Goal: Navigation & Orientation: Find specific page/section

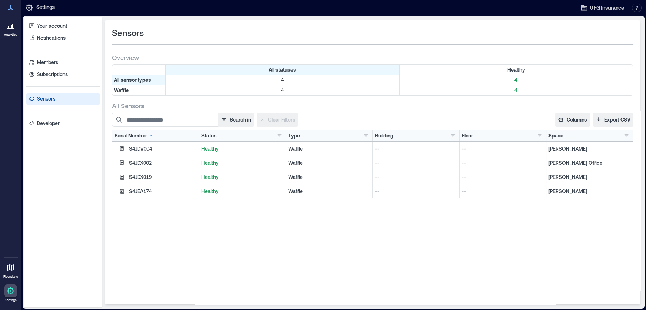
click at [552, 148] on p "[PERSON_NAME]" at bounding box center [590, 148] width 82 height 7
click at [39, 71] on p "Subscriptions" at bounding box center [52, 74] width 31 height 7
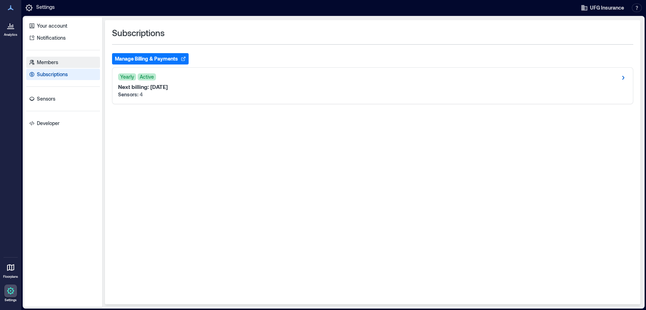
click at [45, 63] on p "Members" at bounding box center [47, 62] width 21 height 7
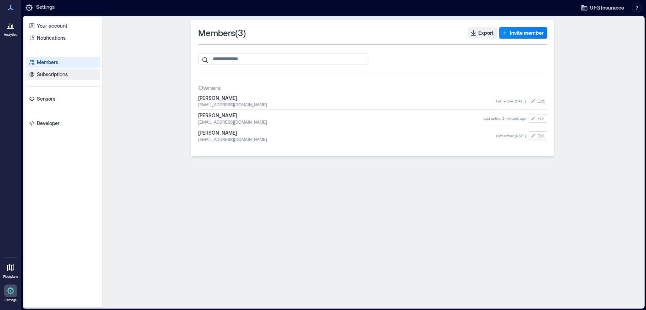
click at [48, 74] on p "Subscriptions" at bounding box center [52, 74] width 31 height 7
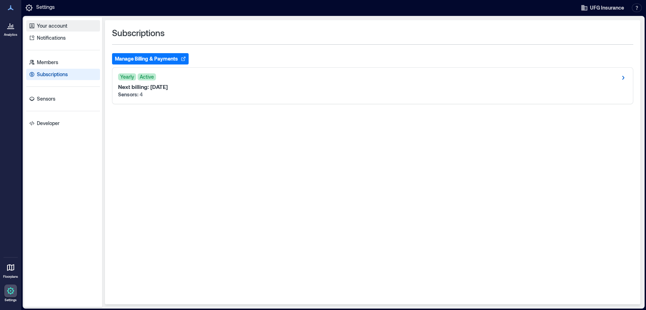
click at [54, 28] on p "Your account" at bounding box center [52, 25] width 30 height 7
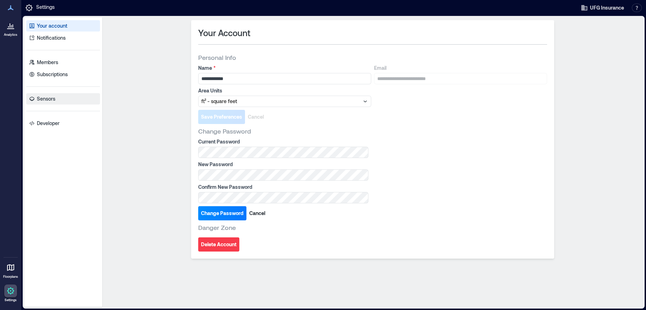
click at [50, 98] on p "Sensors" at bounding box center [46, 98] width 18 height 7
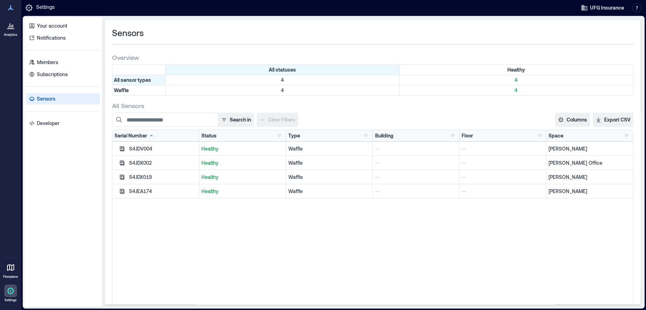
click at [552, 149] on p "[PERSON_NAME]" at bounding box center [590, 148] width 82 height 7
